Goal: Navigation & Orientation: Understand site structure

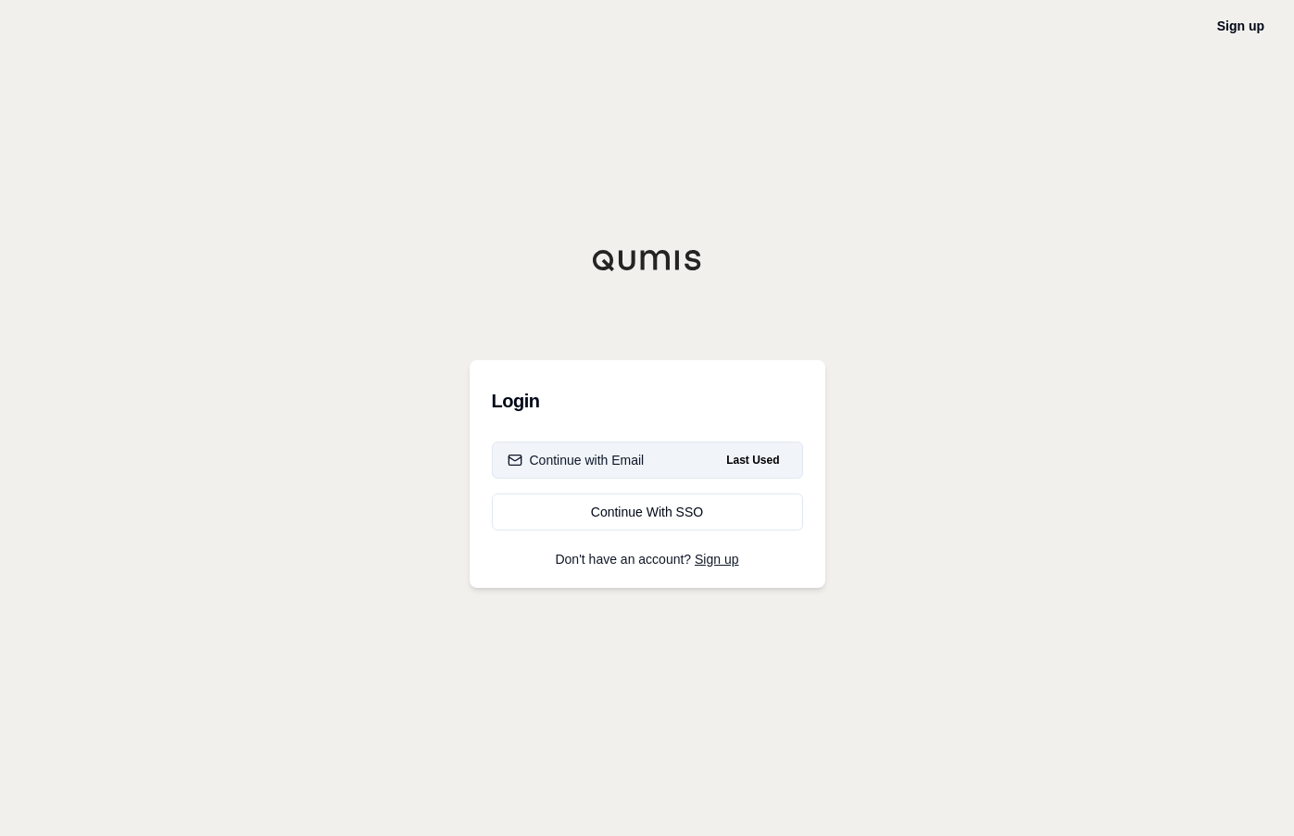
click at [587, 454] on div "Continue with Email" at bounding box center [576, 460] width 137 height 19
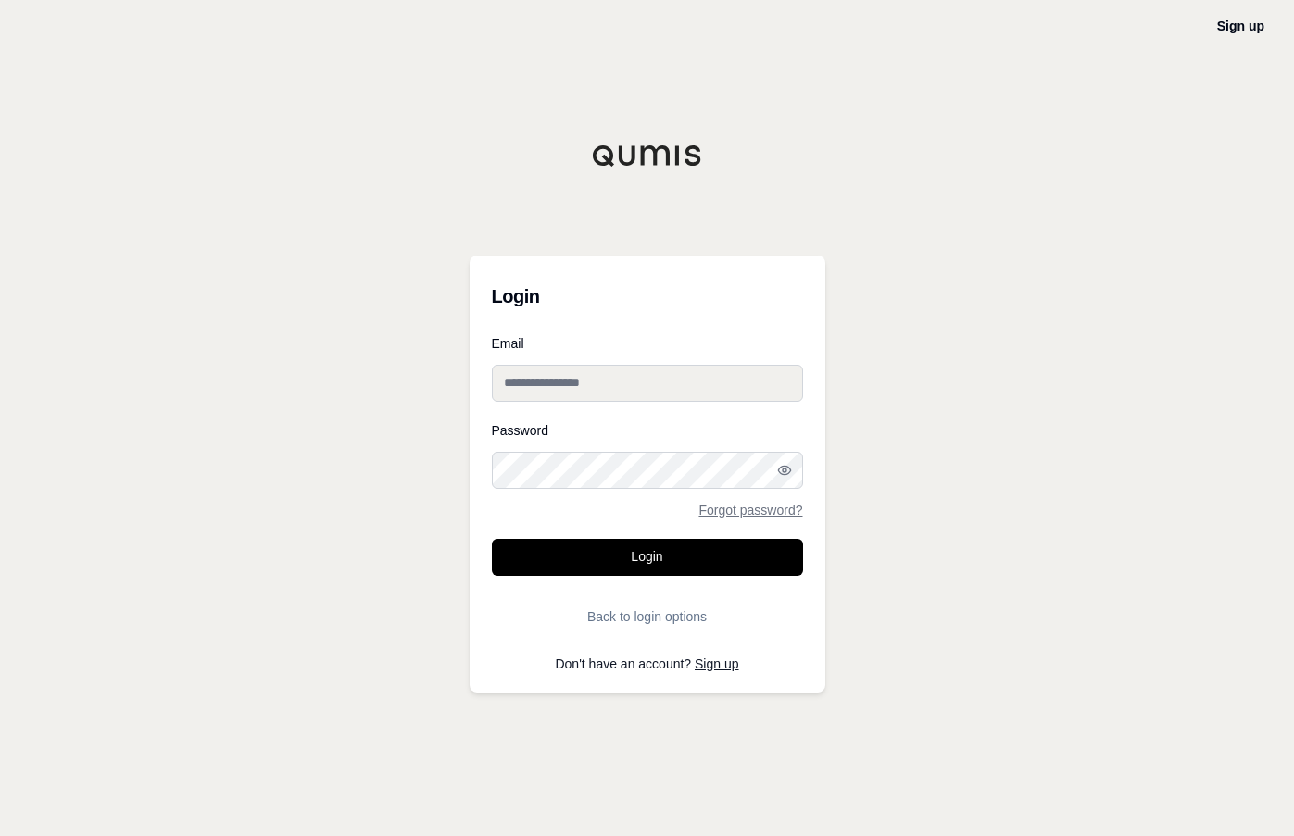
type input "**********"
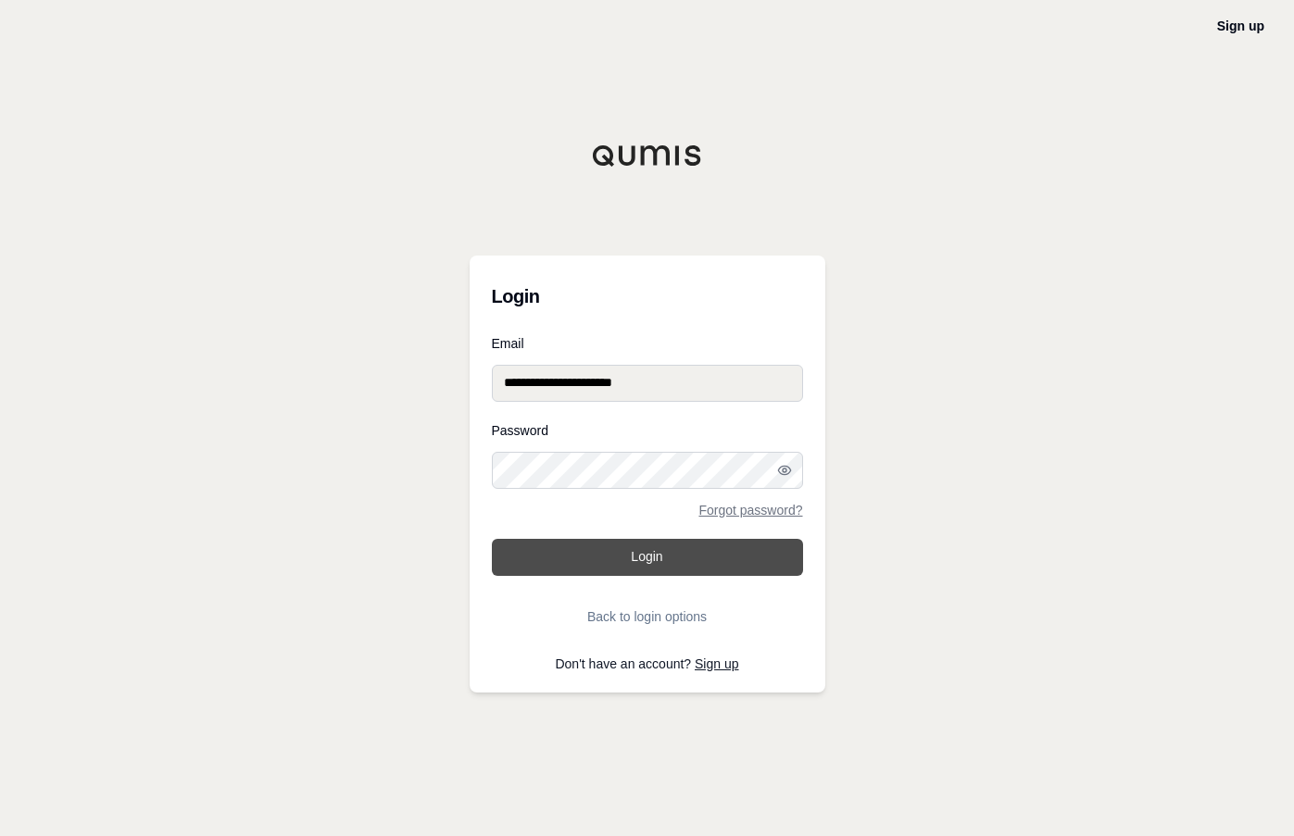
click at [572, 557] on button "Login" at bounding box center [647, 557] width 311 height 37
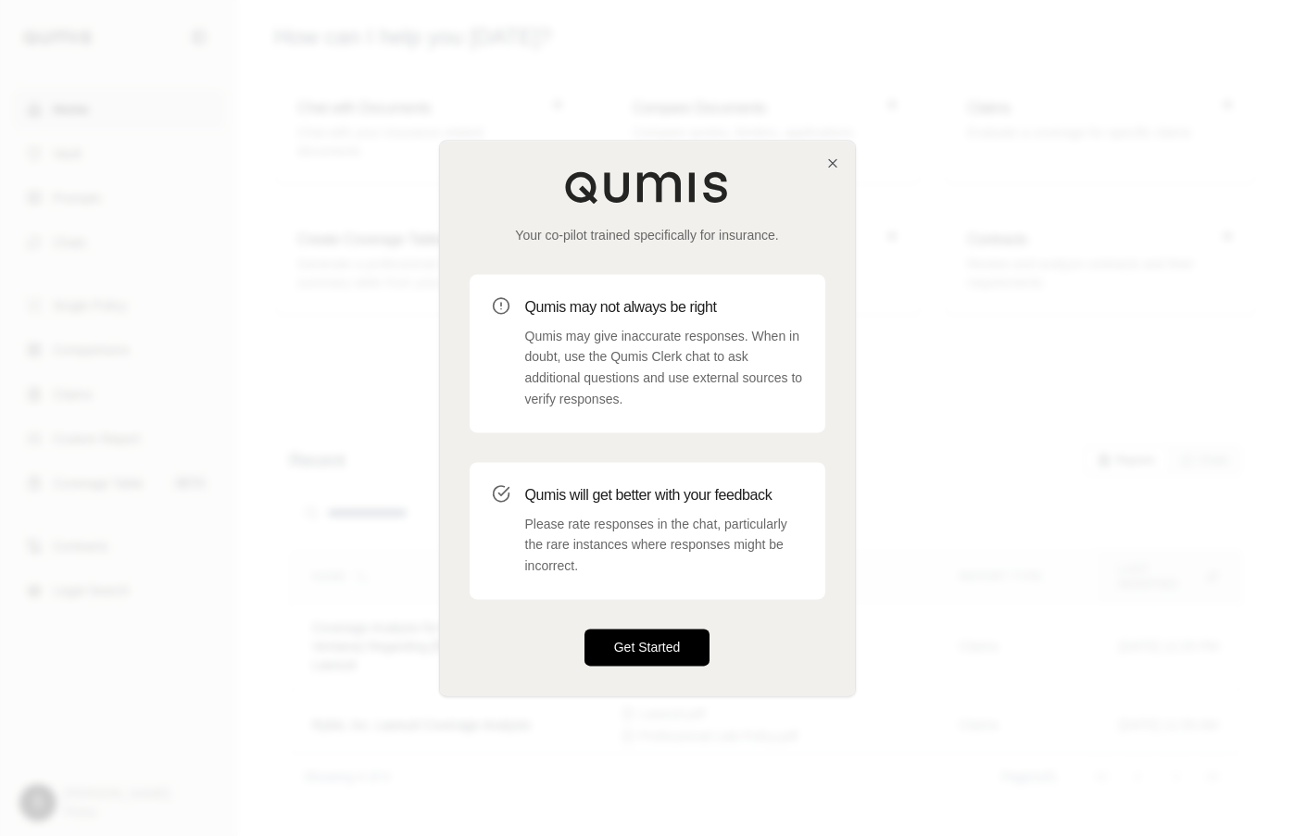
click at [621, 645] on button "Get Started" at bounding box center [647, 647] width 126 height 37
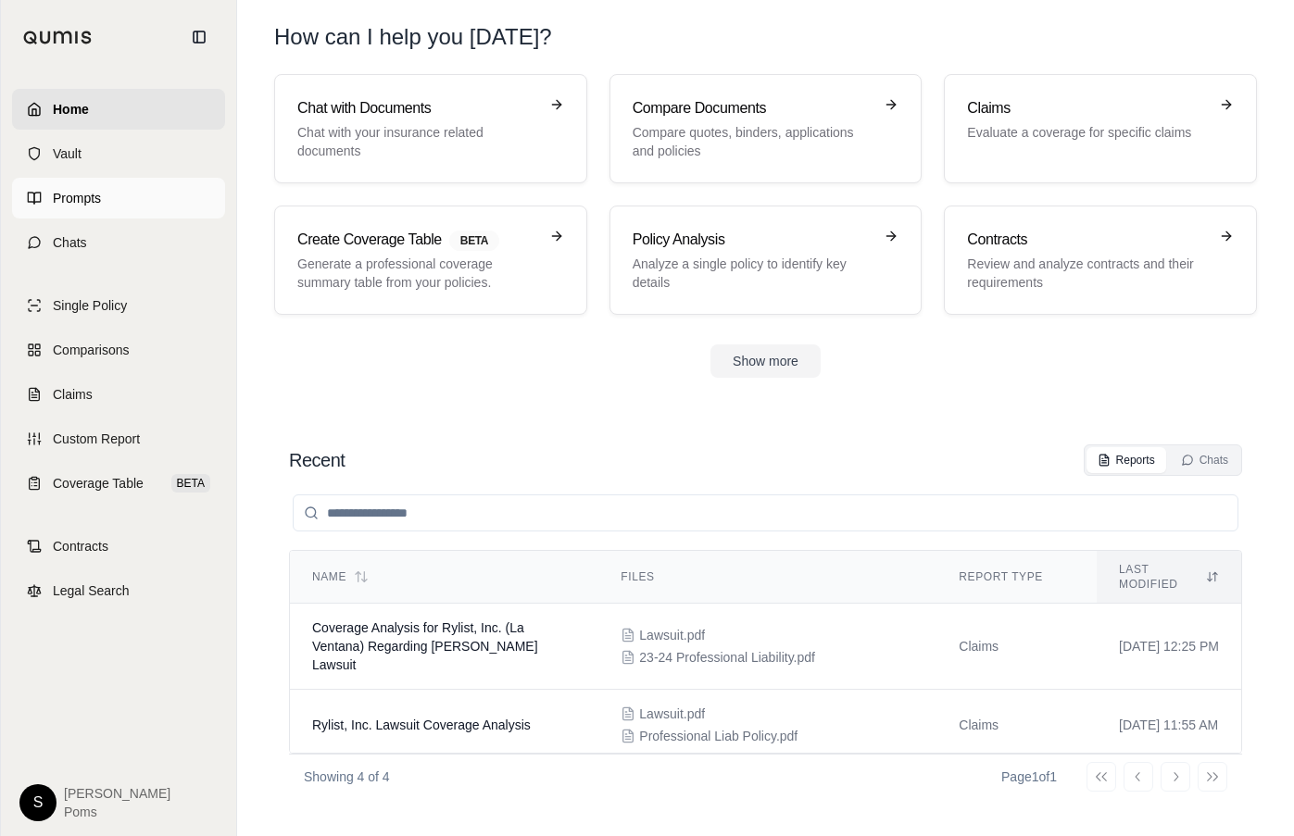
click at [71, 195] on span "Prompts" at bounding box center [77, 198] width 48 height 19
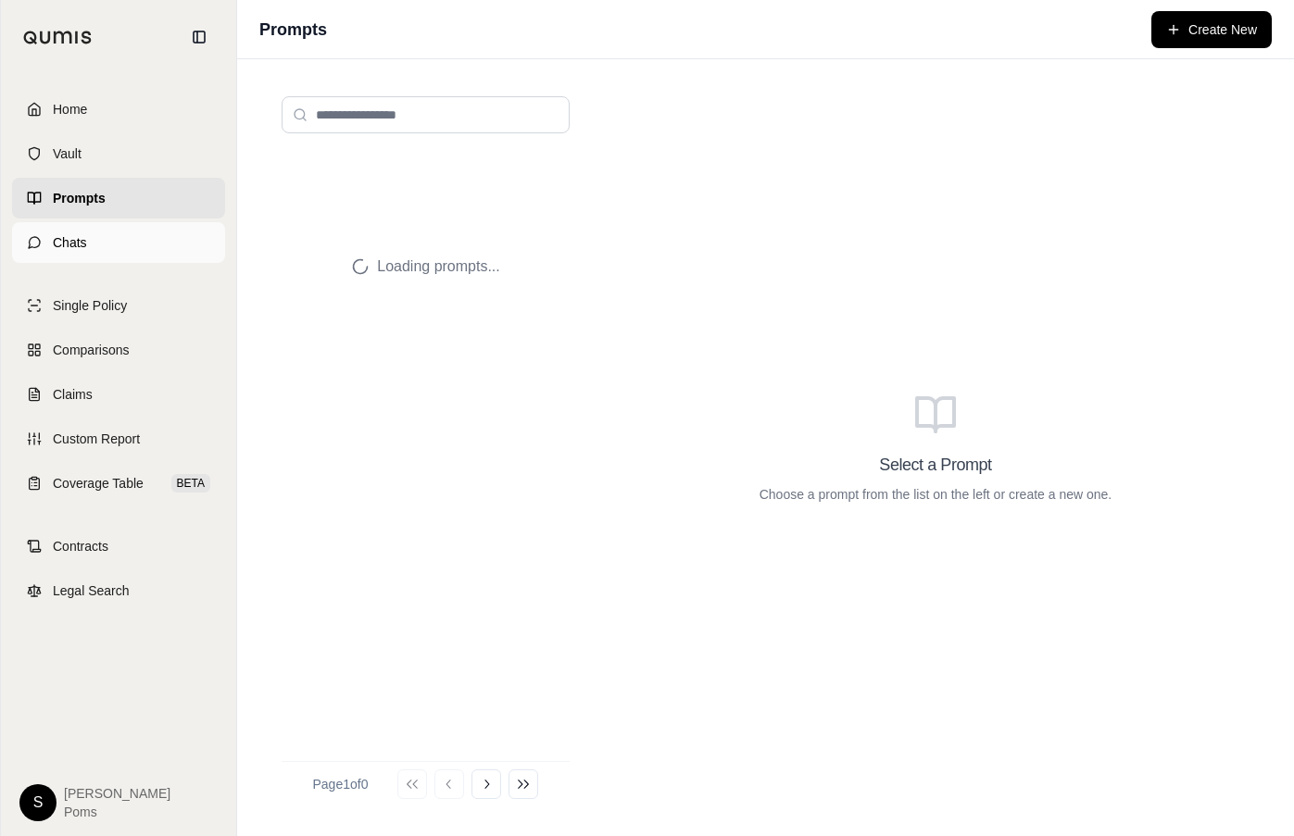
click at [74, 234] on span "Chats" at bounding box center [70, 242] width 34 height 19
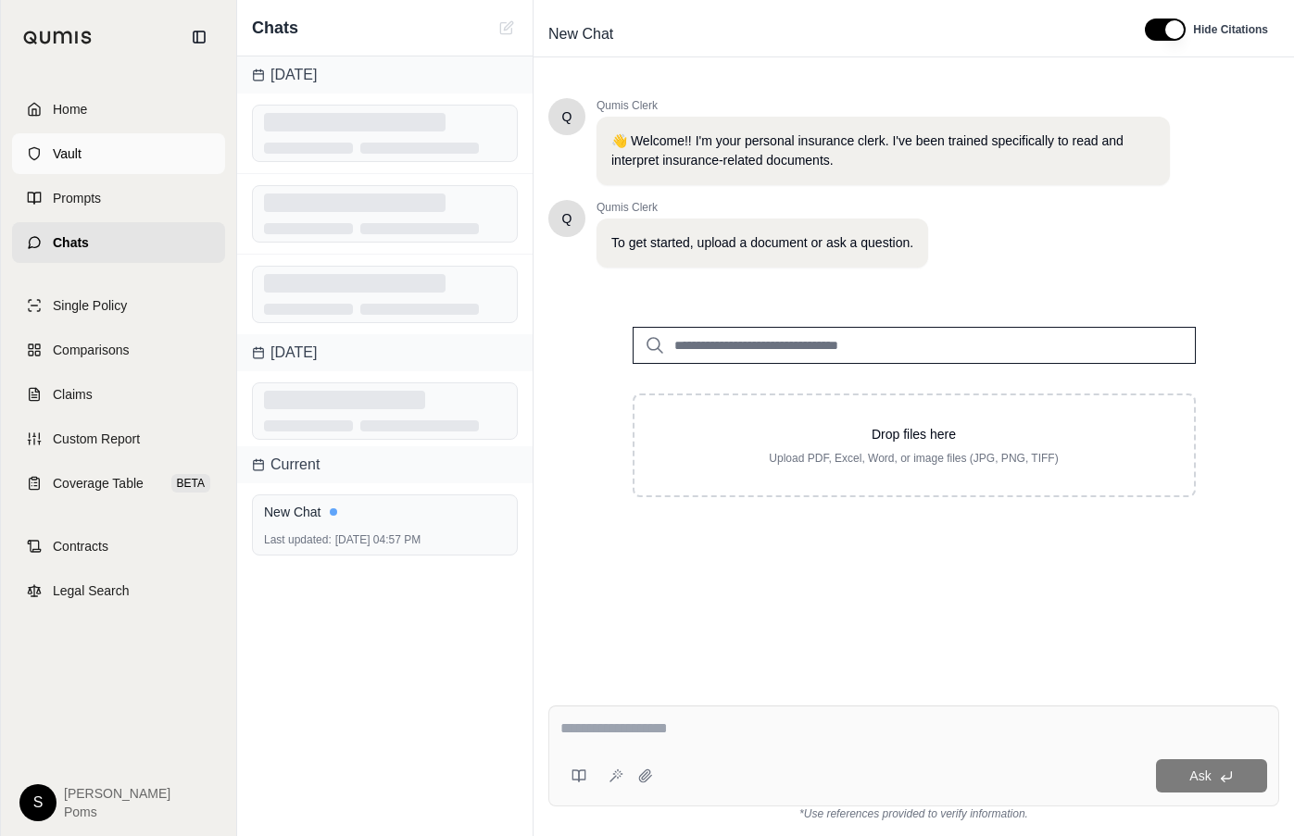
click at [81, 150] on span "Vault" at bounding box center [67, 153] width 29 height 19
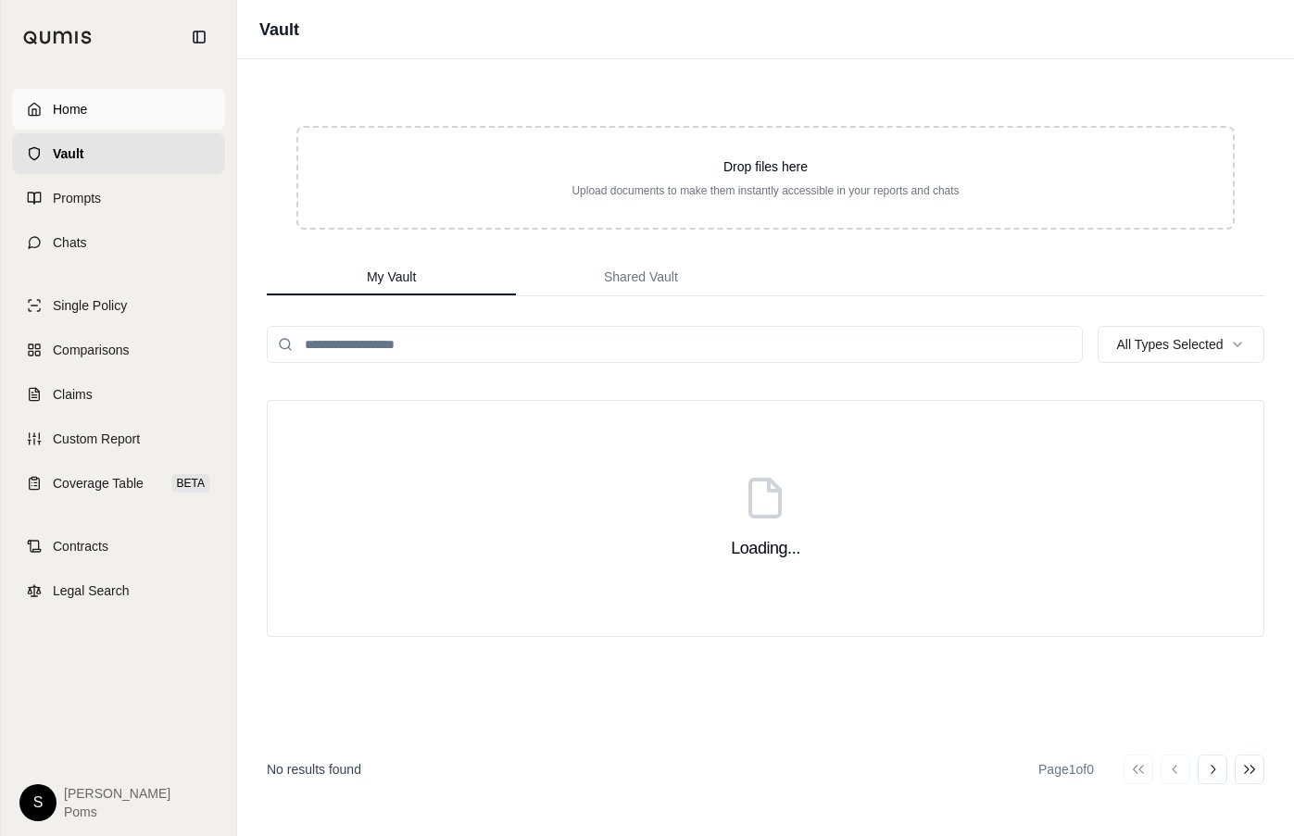
click at [83, 101] on span "Home" at bounding box center [70, 109] width 34 height 19
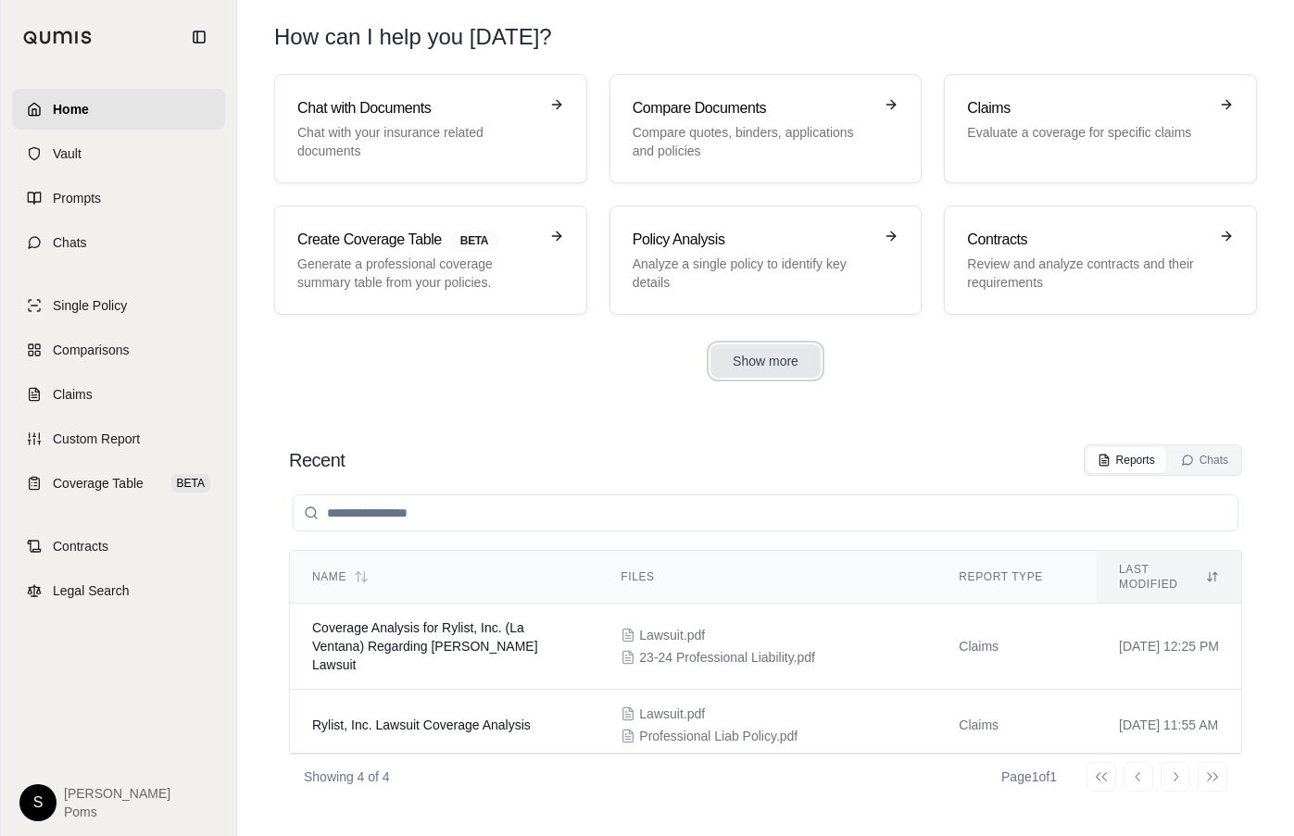
click at [784, 370] on button "Show more" at bounding box center [765, 361] width 110 height 33
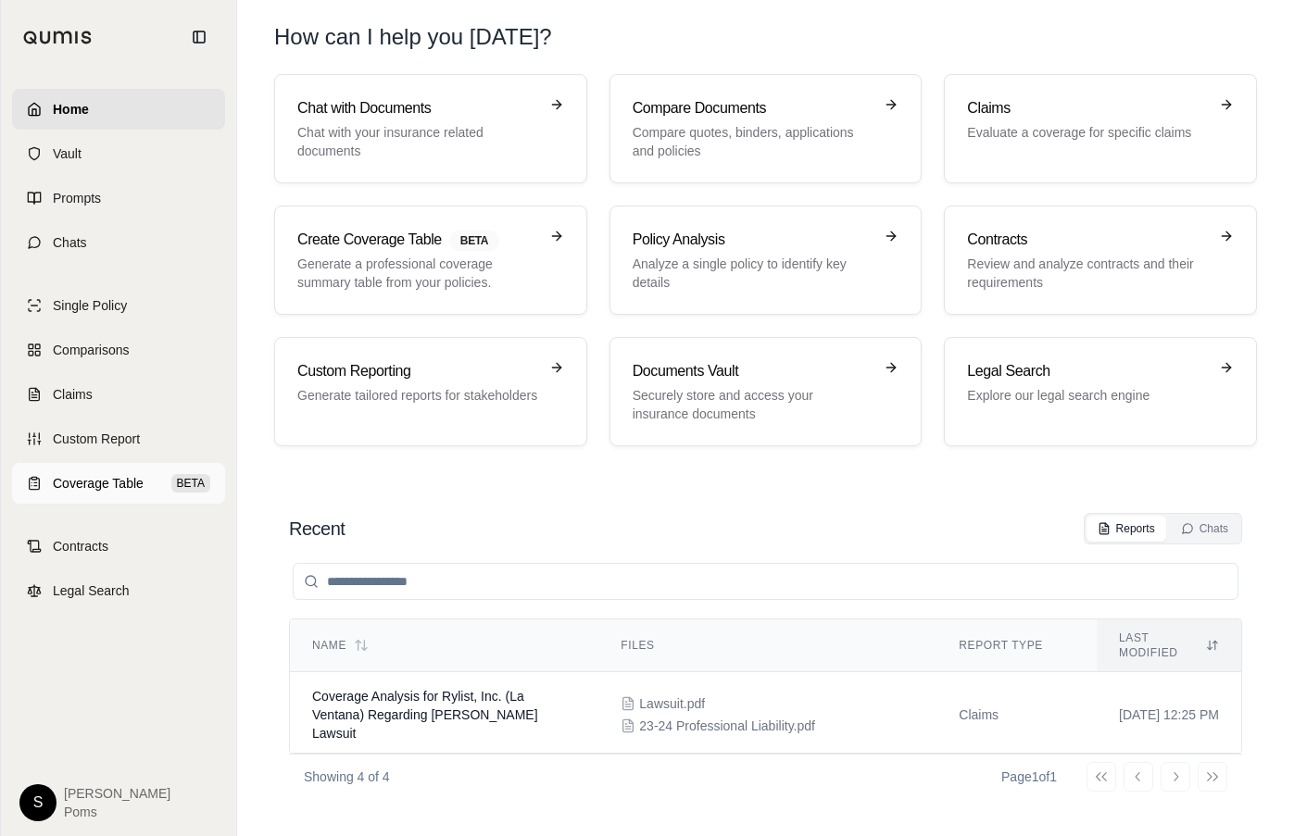
click at [97, 482] on span "Coverage Table" at bounding box center [98, 483] width 91 height 19
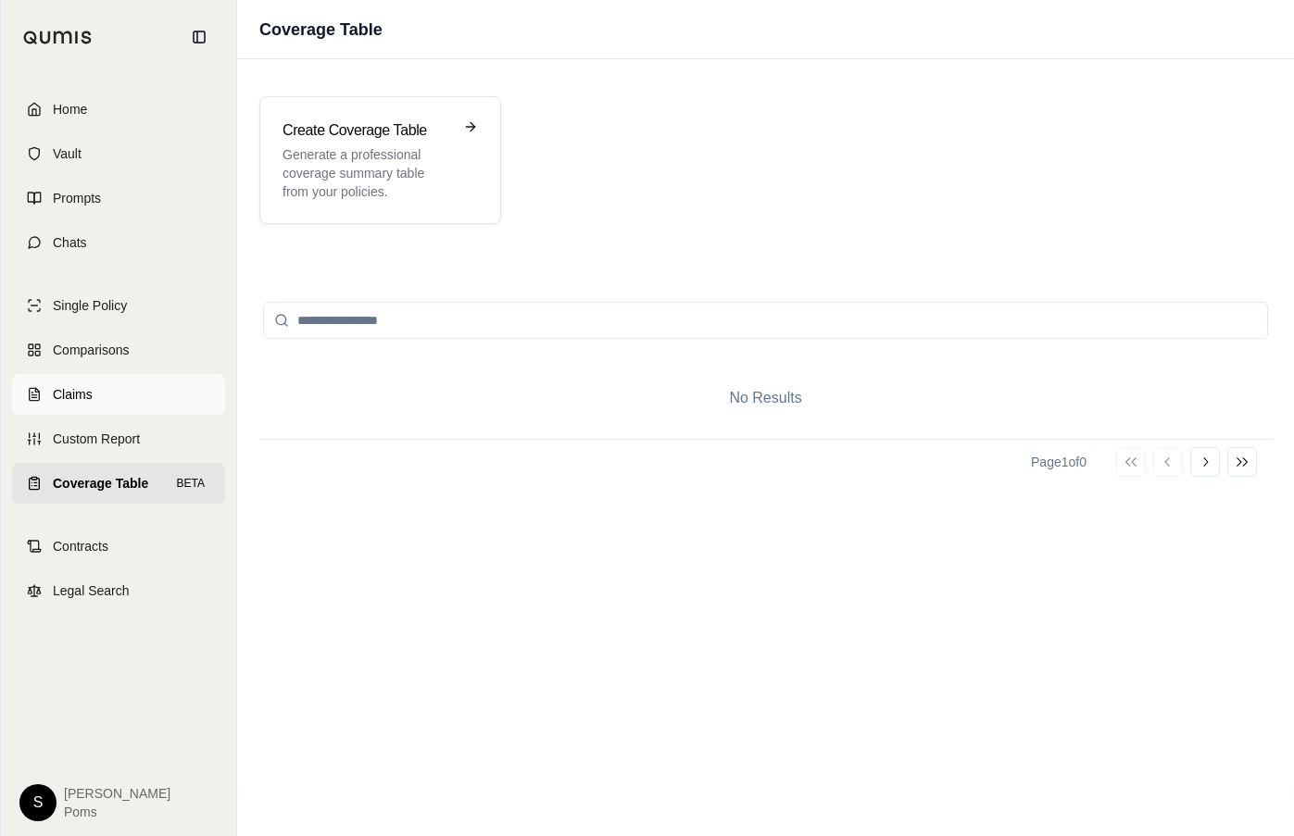
click at [88, 386] on span "Claims" at bounding box center [73, 394] width 40 height 19
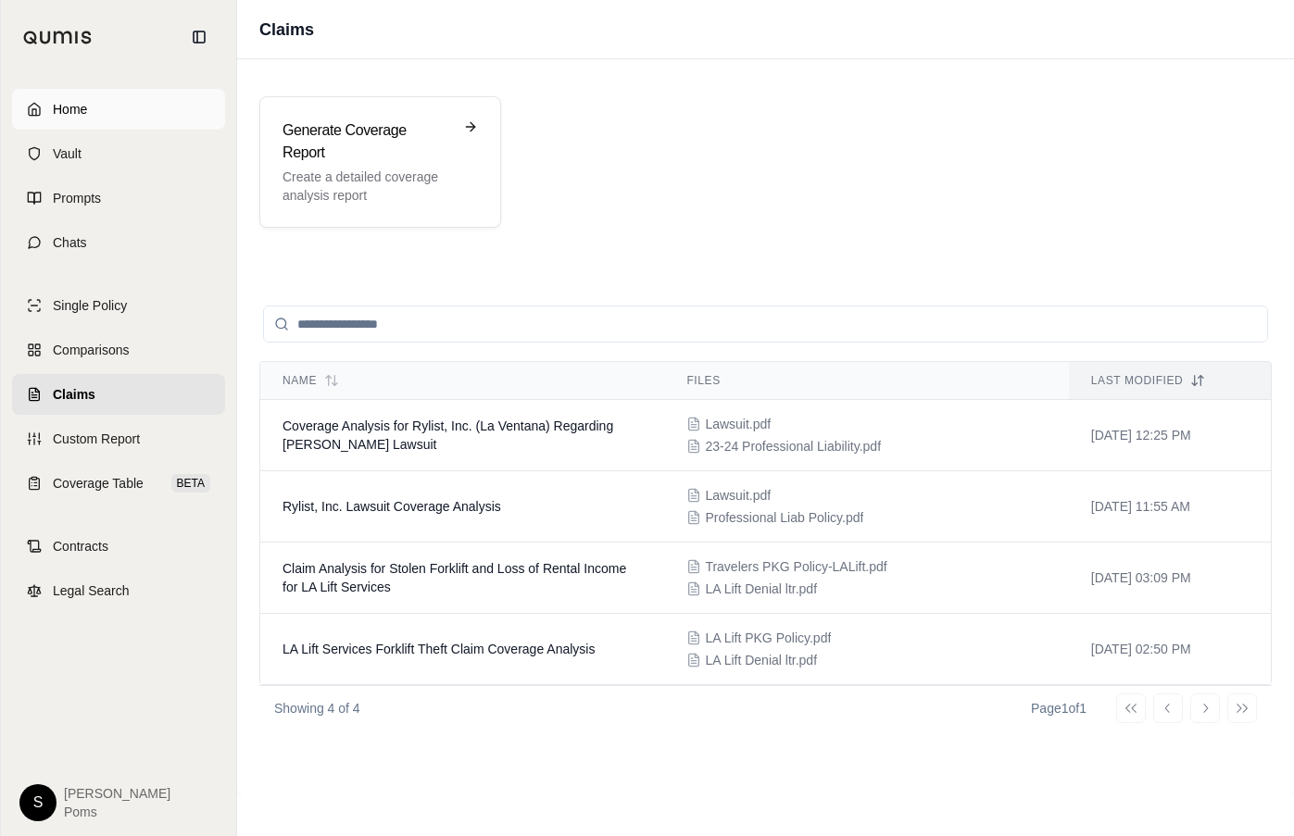
click at [80, 107] on span "Home" at bounding box center [70, 109] width 34 height 19
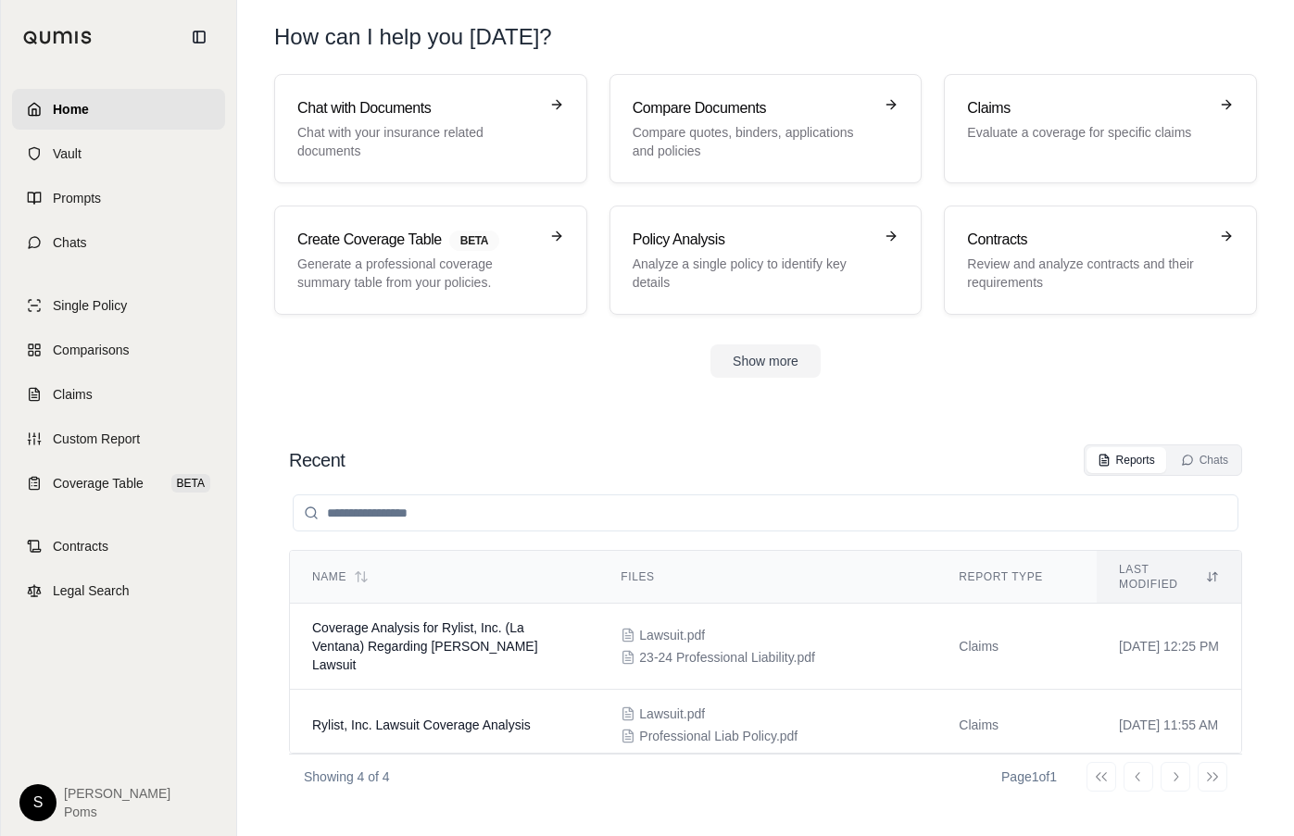
click at [79, 103] on span "Home" at bounding box center [71, 109] width 36 height 19
